Goal: Information Seeking & Learning: Understand process/instructions

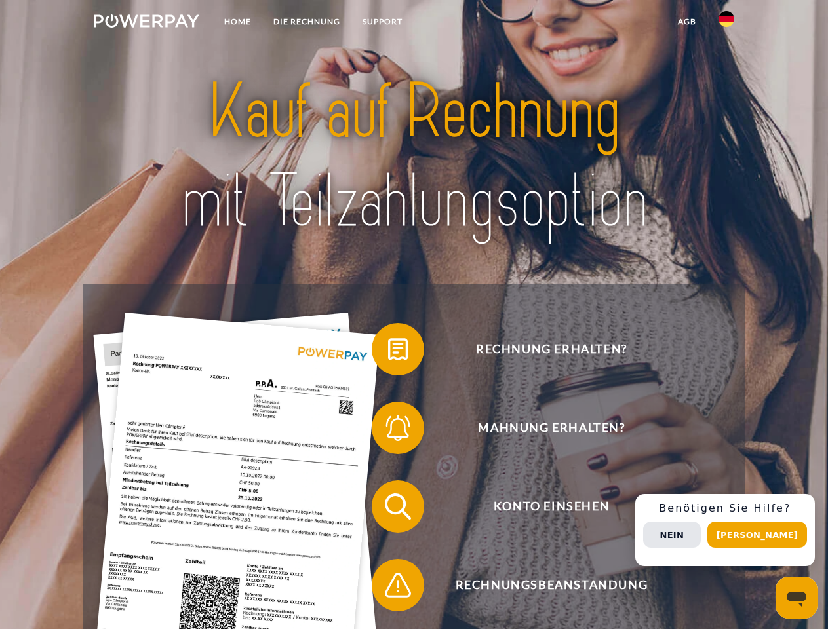
click at [146, 23] on img at bounding box center [147, 20] width 106 height 13
click at [726, 23] on img at bounding box center [726, 19] width 16 height 16
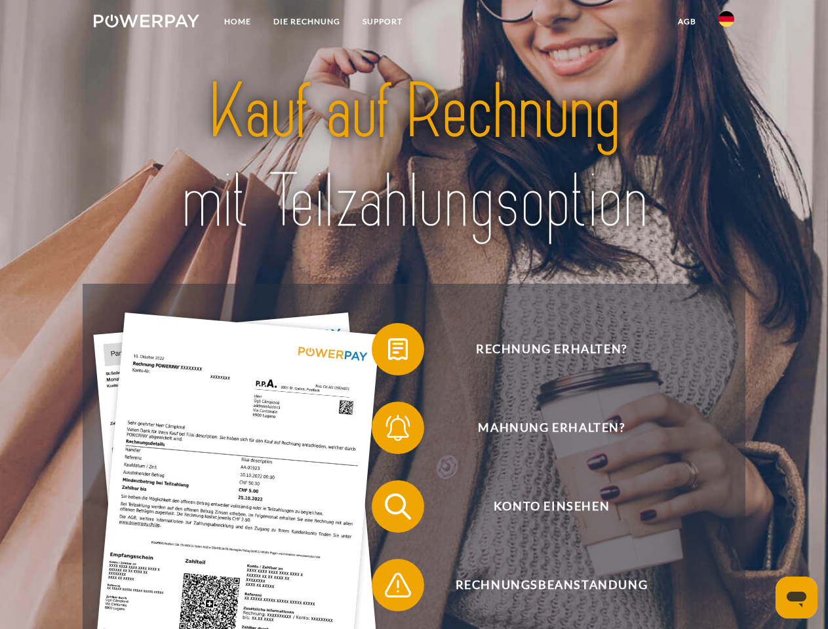
click at [686, 22] on link "agb" at bounding box center [687, 22] width 41 height 24
click at [388, 352] on span at bounding box center [378, 350] width 66 height 66
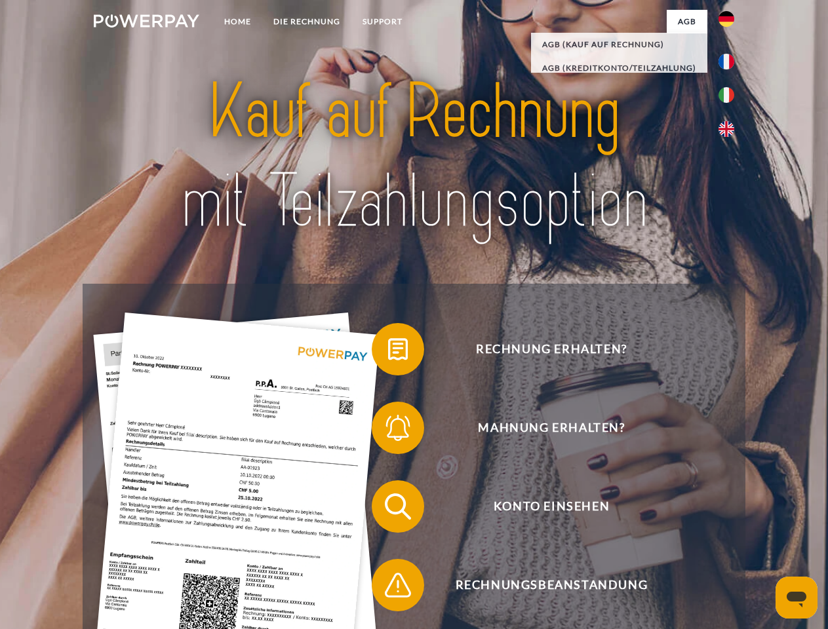
click at [388, 431] on span at bounding box center [378, 428] width 66 height 66
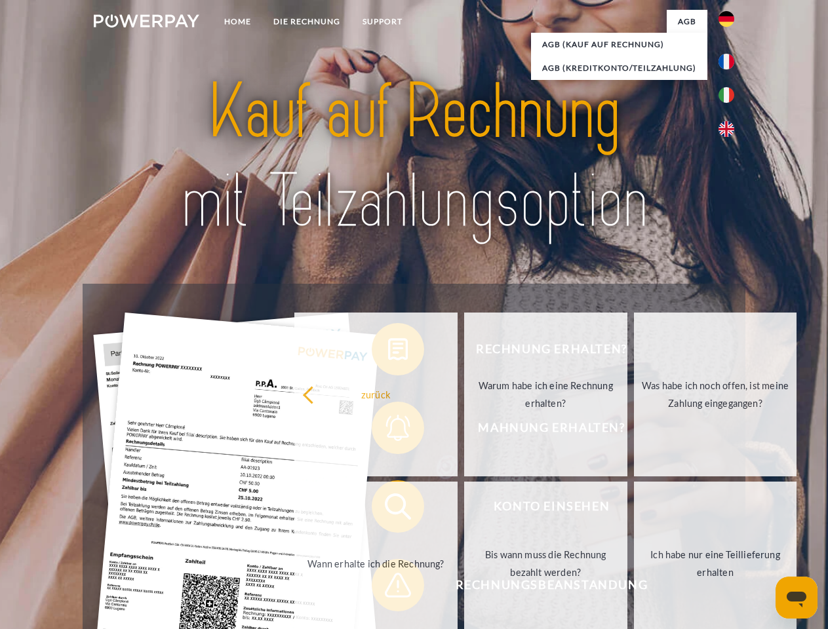
click at [464, 509] on link "Bis wann muss die Rechnung bezahlt werden?" at bounding box center [545, 564] width 163 height 164
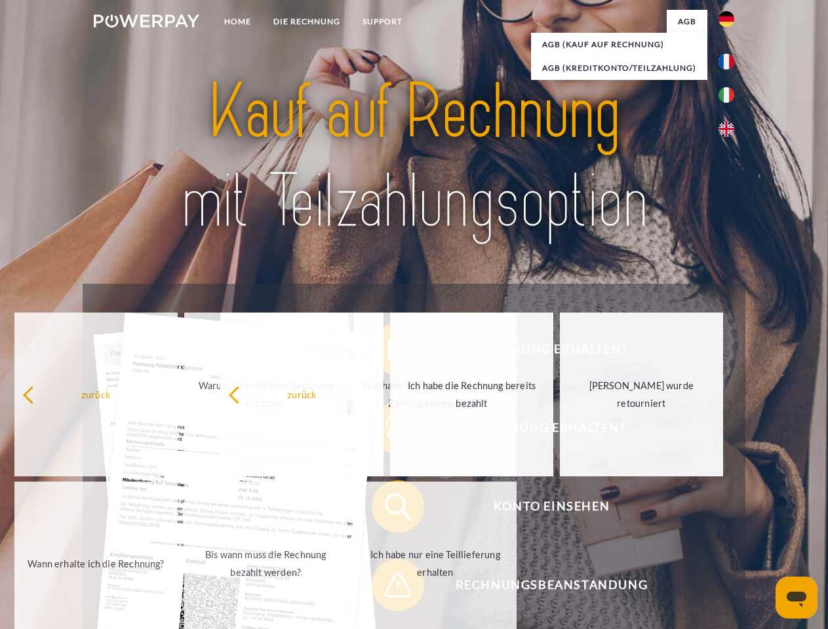
click at [388, 588] on div "Rechnung erhalten? Mahnung erhalten? Konto einsehen" at bounding box center [414, 546] width 662 height 524
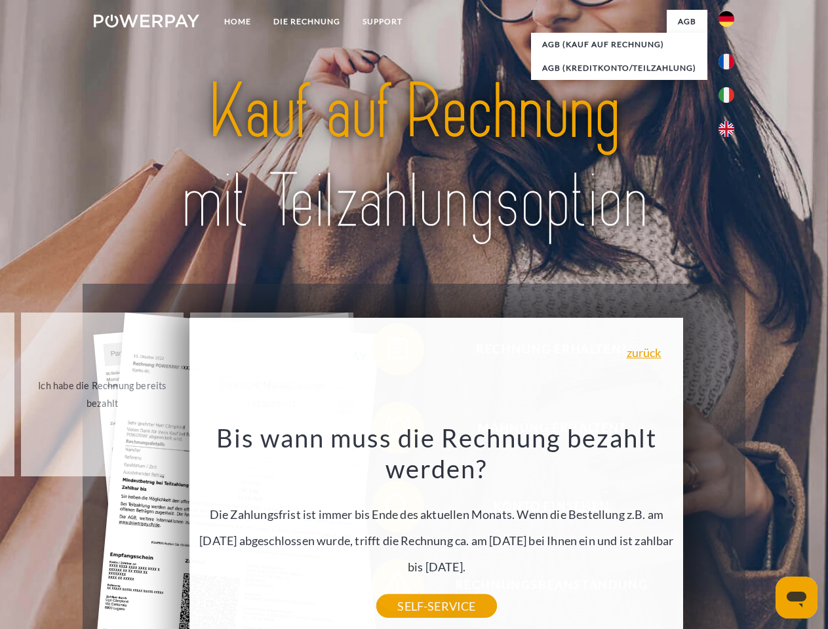
click at [730, 530] on div "Rechnung erhalten? Mahnung erhalten? Konto einsehen" at bounding box center [414, 546] width 662 height 524
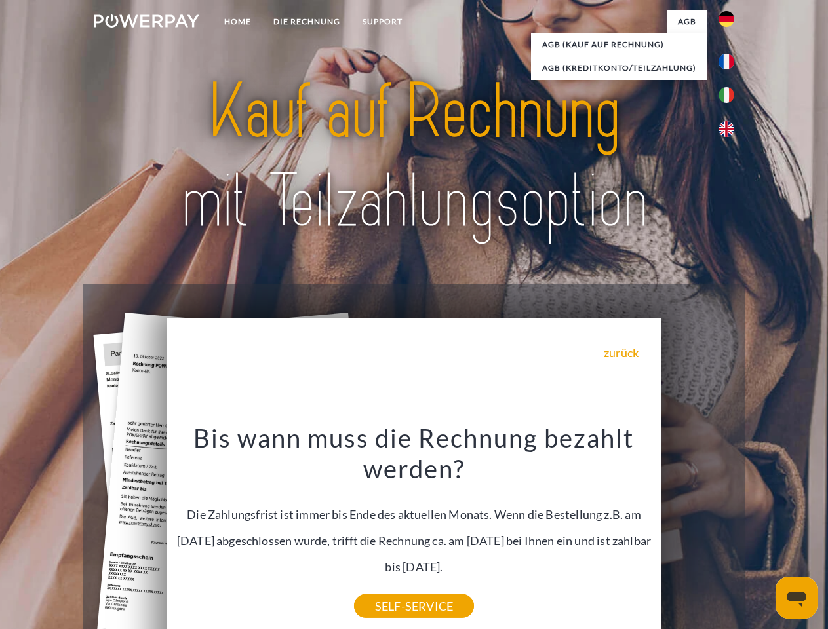
click at [697, 533] on span "Konto einsehen" at bounding box center [551, 506] width 321 height 52
click at [762, 535] on header "Home DIE RECHNUNG SUPPORT" at bounding box center [414, 452] width 828 height 905
